Goal: Task Accomplishment & Management: Manage account settings

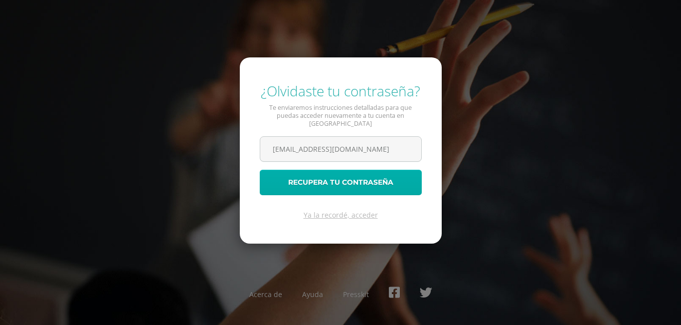
type input "[EMAIL_ADDRESS][DOMAIN_NAME]"
click at [352, 174] on button "Recupera tu contraseña" at bounding box center [341, 182] width 162 height 25
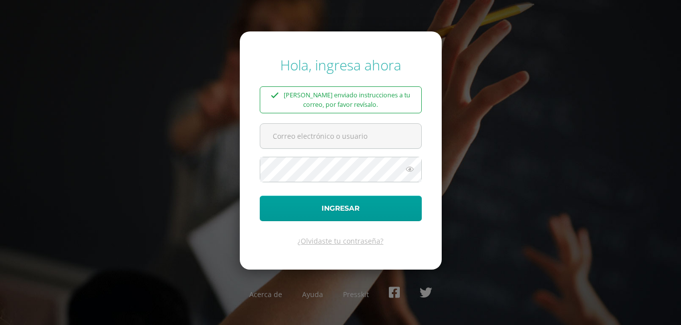
type input "[EMAIL_ADDRESS][DOMAIN_NAME]"
click at [410, 166] on icon at bounding box center [409, 169] width 13 height 12
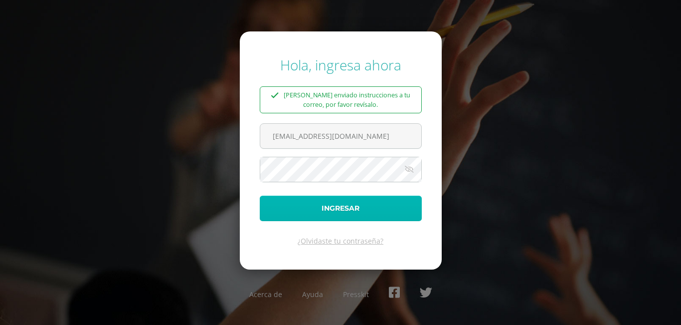
click at [328, 211] on button "Ingresar" at bounding box center [341, 208] width 162 height 25
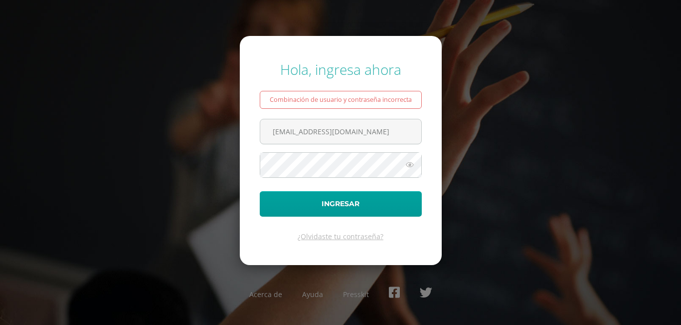
click at [408, 162] on icon at bounding box center [409, 165] width 13 height 12
click at [336, 243] on form "Hola, ingresa ahora Combinación de usuario y contraseña incorrecta tanyatoc2023…" at bounding box center [341, 150] width 202 height 228
click at [332, 238] on link "¿Olvidaste tu contraseña?" at bounding box center [341, 235] width 86 height 9
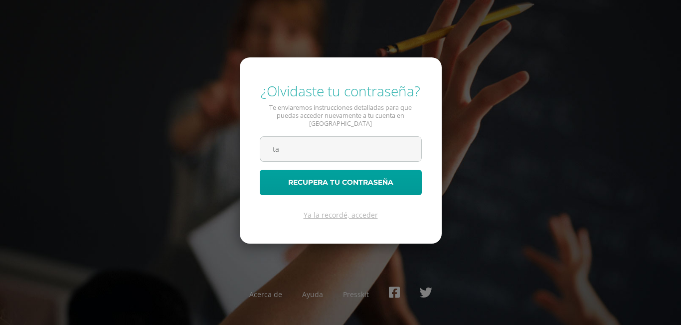
type input "[EMAIL_ADDRESS][DOMAIN_NAME]"
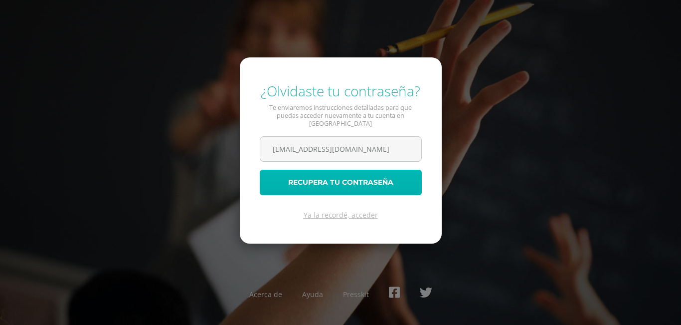
click at [311, 181] on button "Recupera tu contraseña" at bounding box center [341, 182] width 162 height 25
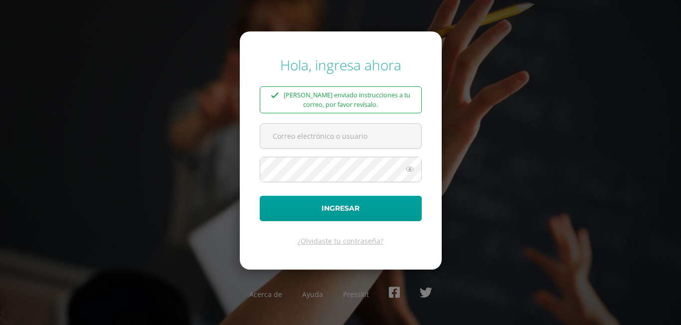
type input "[EMAIL_ADDRESS][DOMAIN_NAME]"
click at [410, 169] on icon at bounding box center [409, 169] width 13 height 12
